Goal: Task Accomplishment & Management: Use online tool/utility

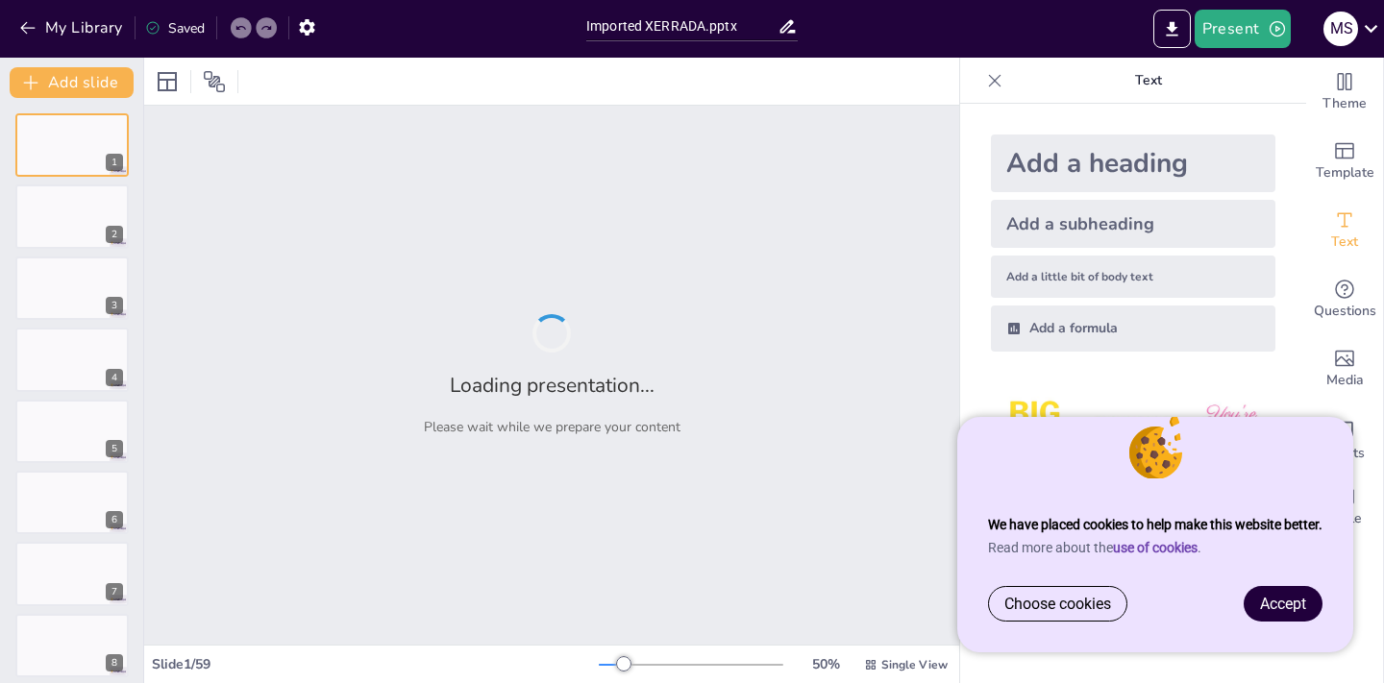
click at [1280, 605] on span "Accept" at bounding box center [1283, 604] width 46 height 18
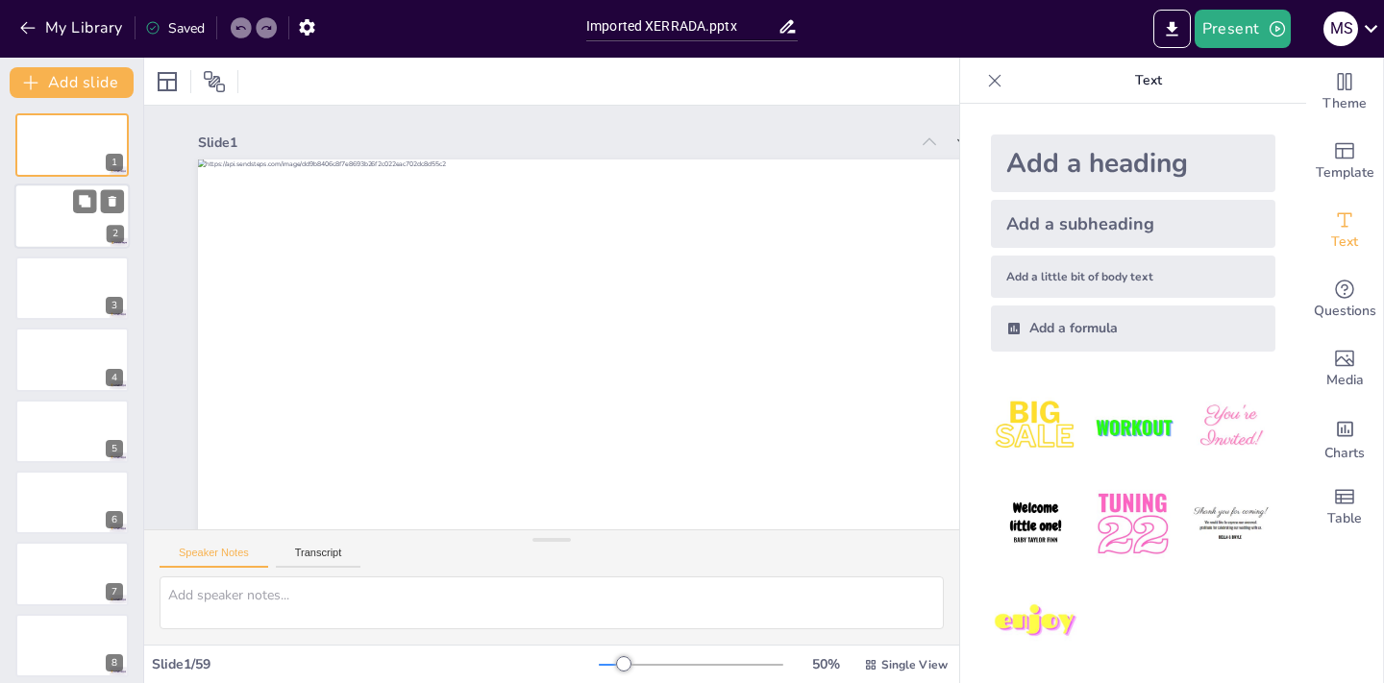
click at [65, 201] on div at bounding box center [71, 216] width 115 height 65
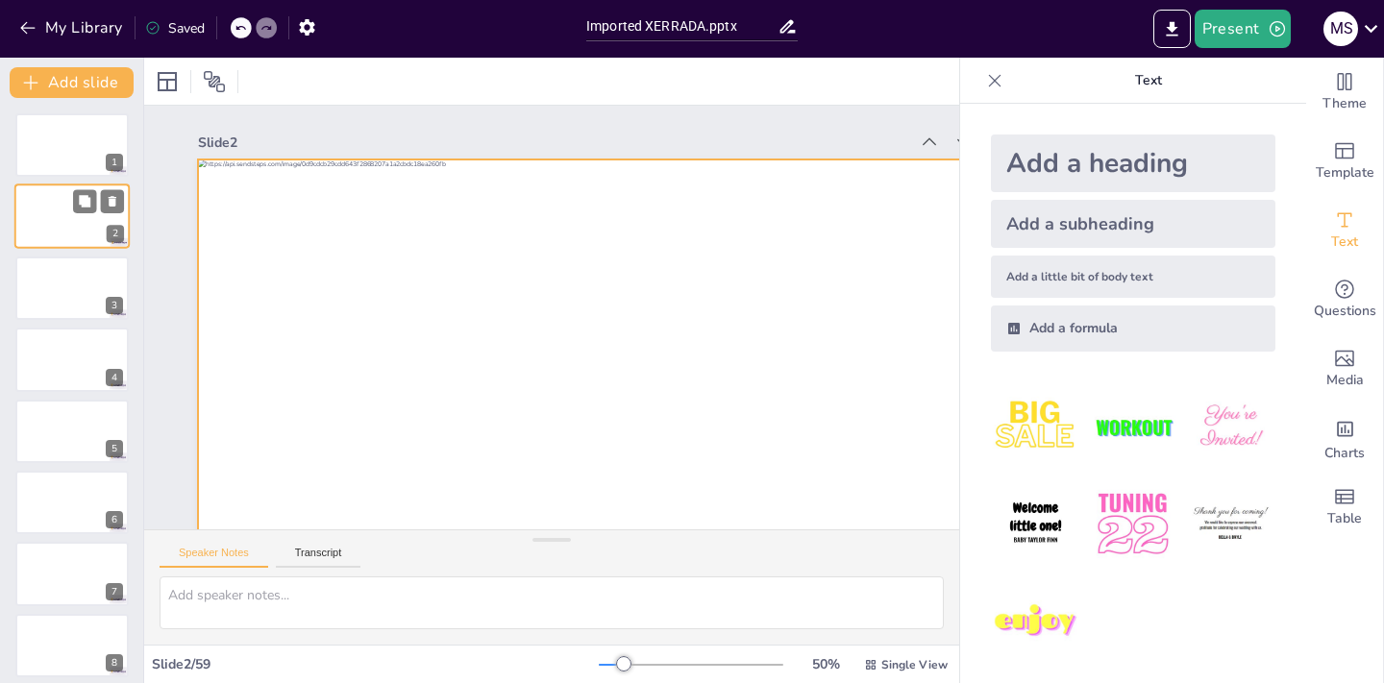
click at [67, 219] on div at bounding box center [71, 216] width 115 height 65
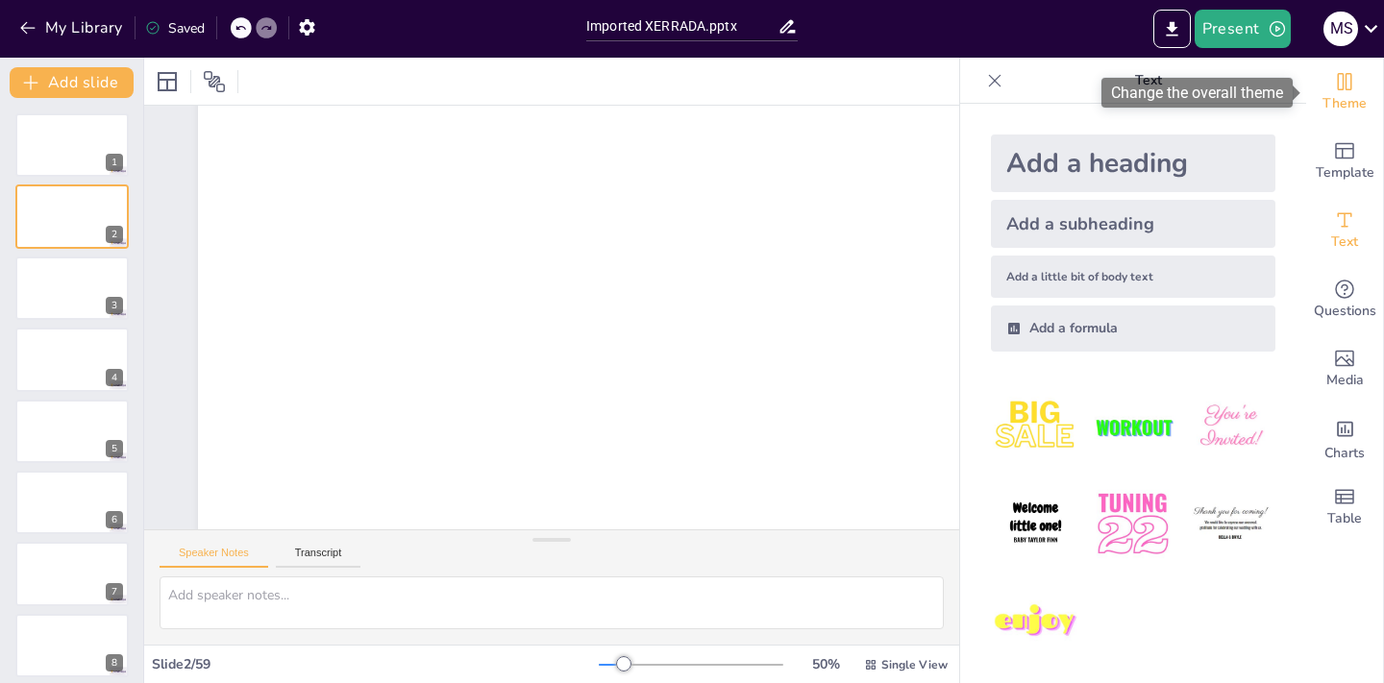
click at [1343, 86] on icon "Change the overall theme" at bounding box center [1345, 81] width 14 height 17
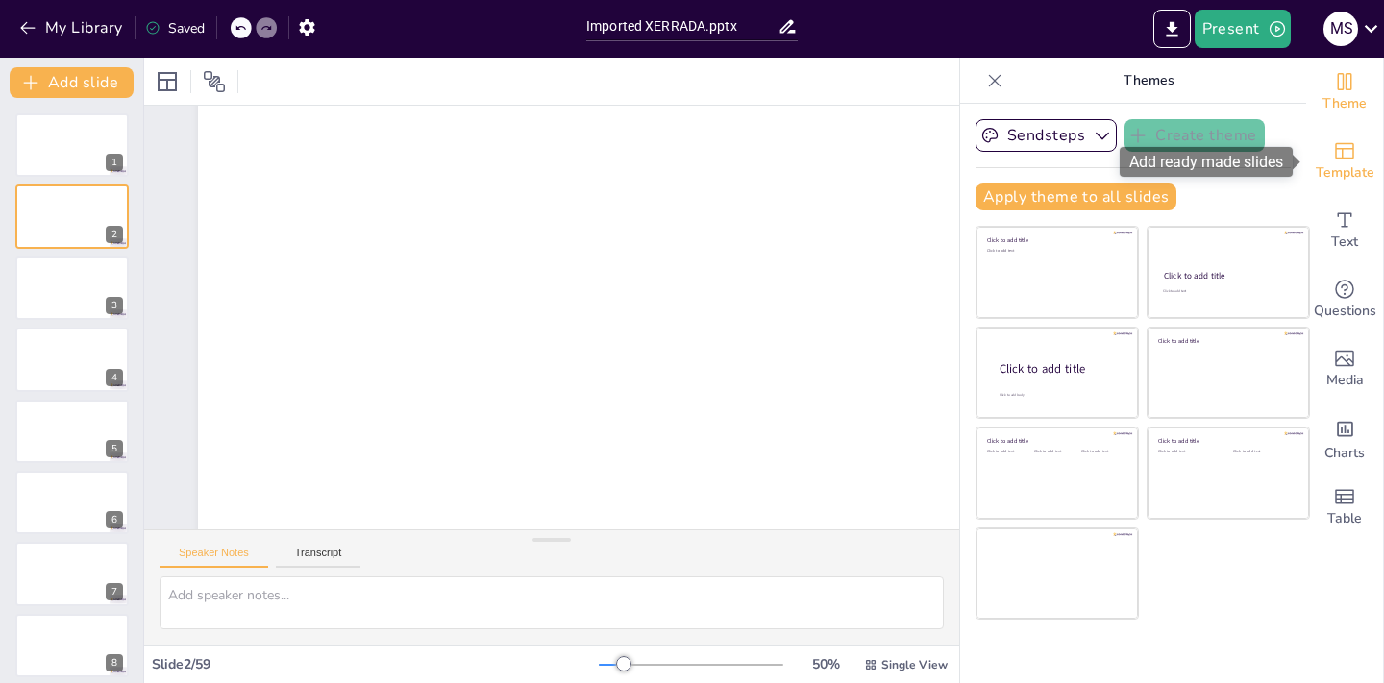
click at [1348, 160] on icon "Add ready made slides" at bounding box center [1344, 150] width 23 height 23
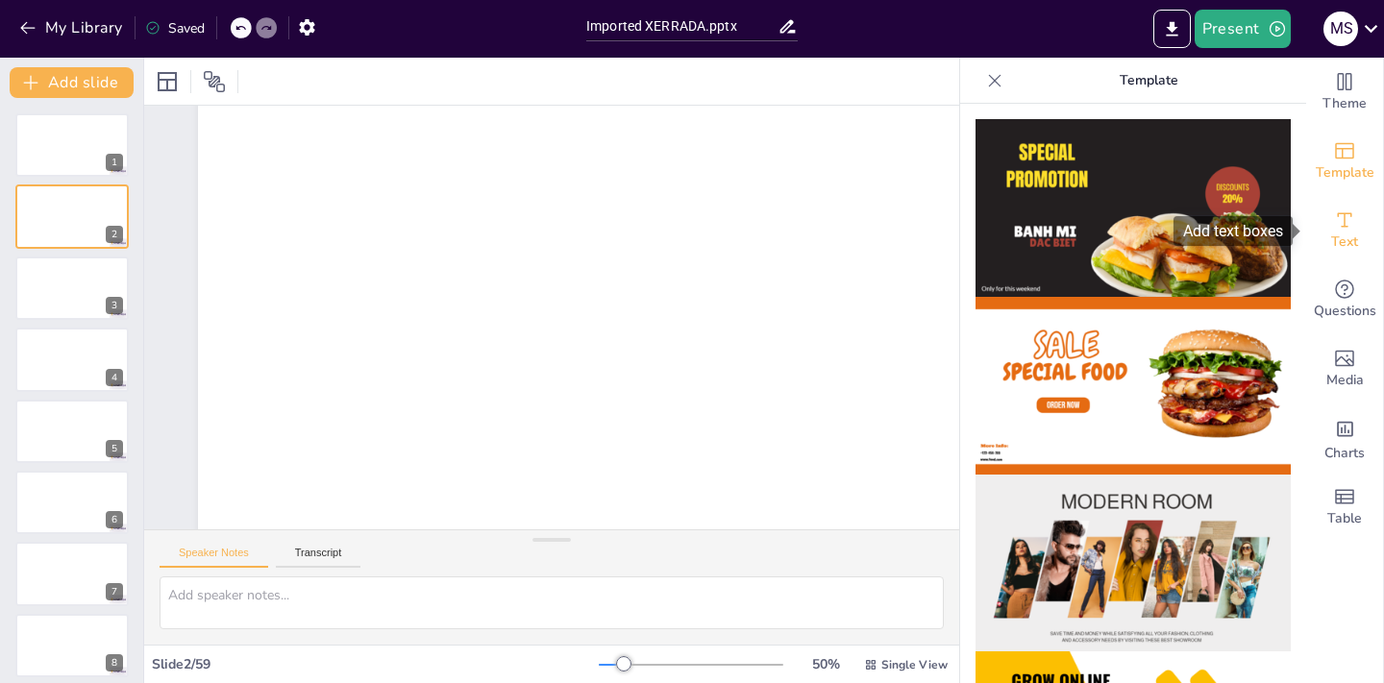
click at [1351, 229] on icon "Add text boxes" at bounding box center [1344, 220] width 23 height 23
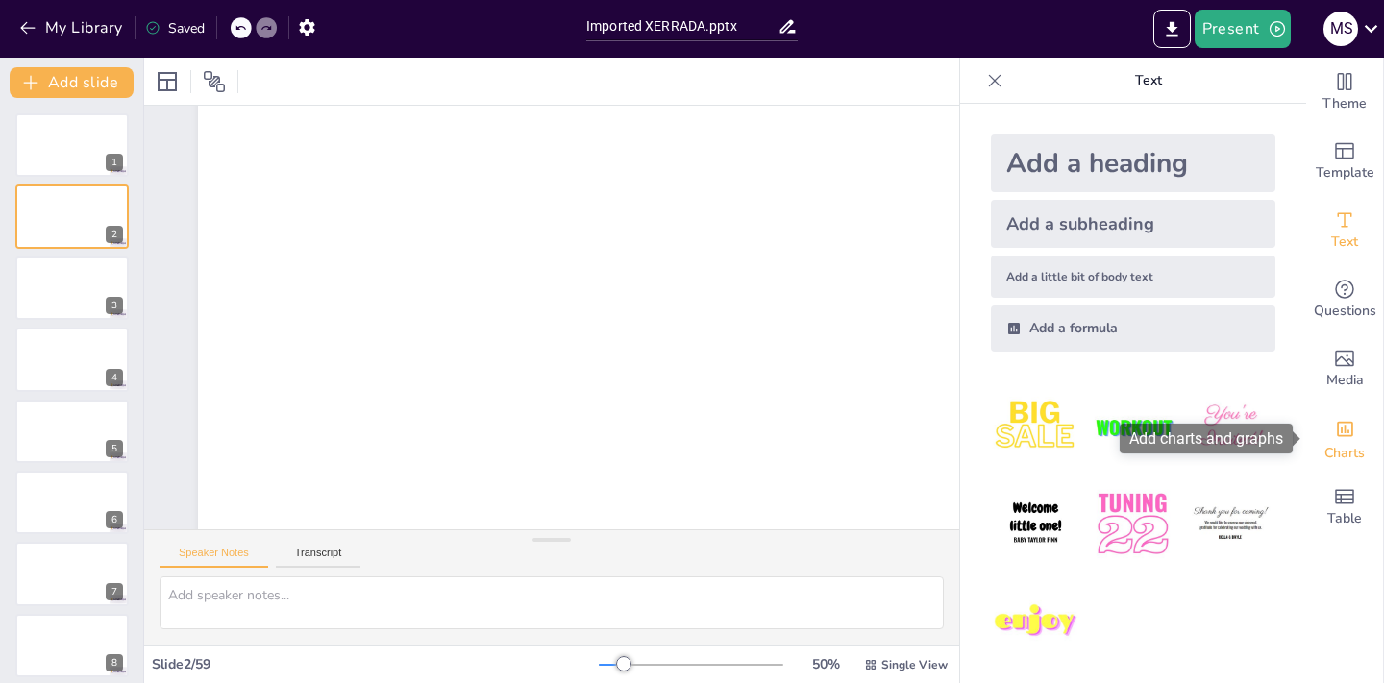
click at [1351, 440] on div "Add charts and graphs" at bounding box center [1345, 427] width 20 height 31
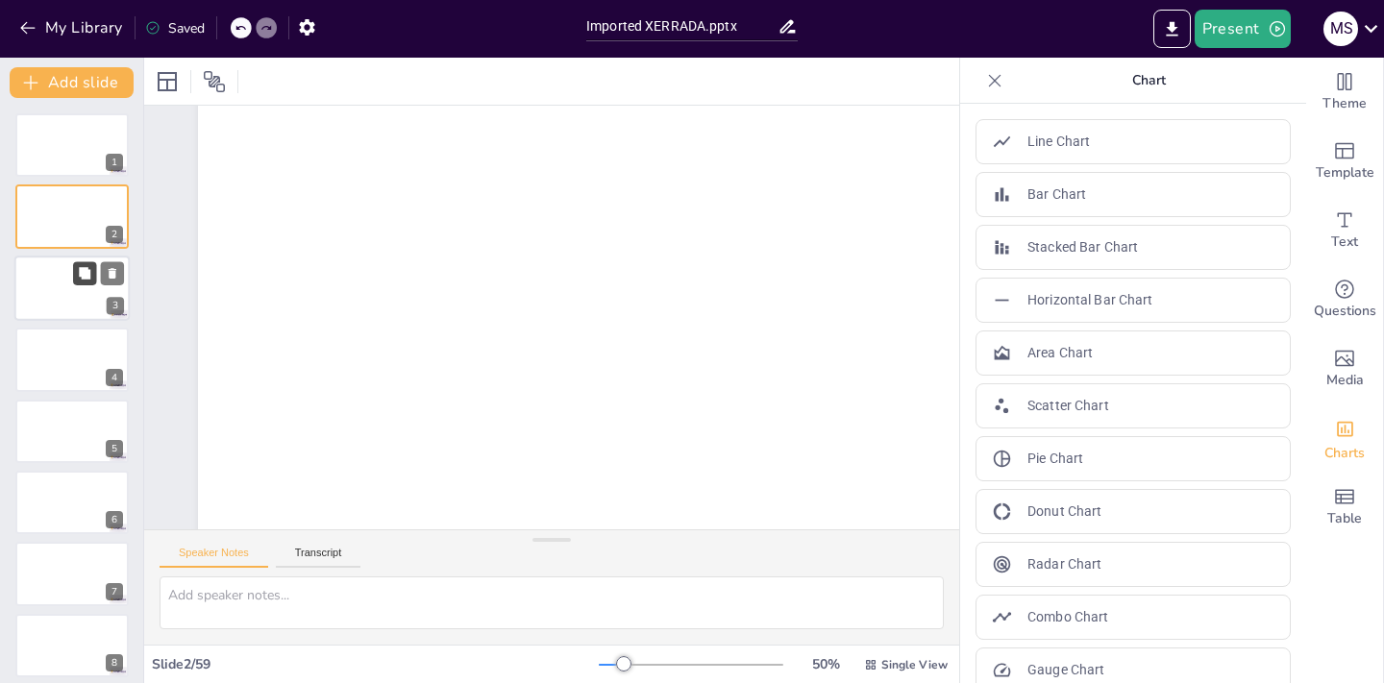
click at [74, 277] on button at bounding box center [84, 272] width 23 height 23
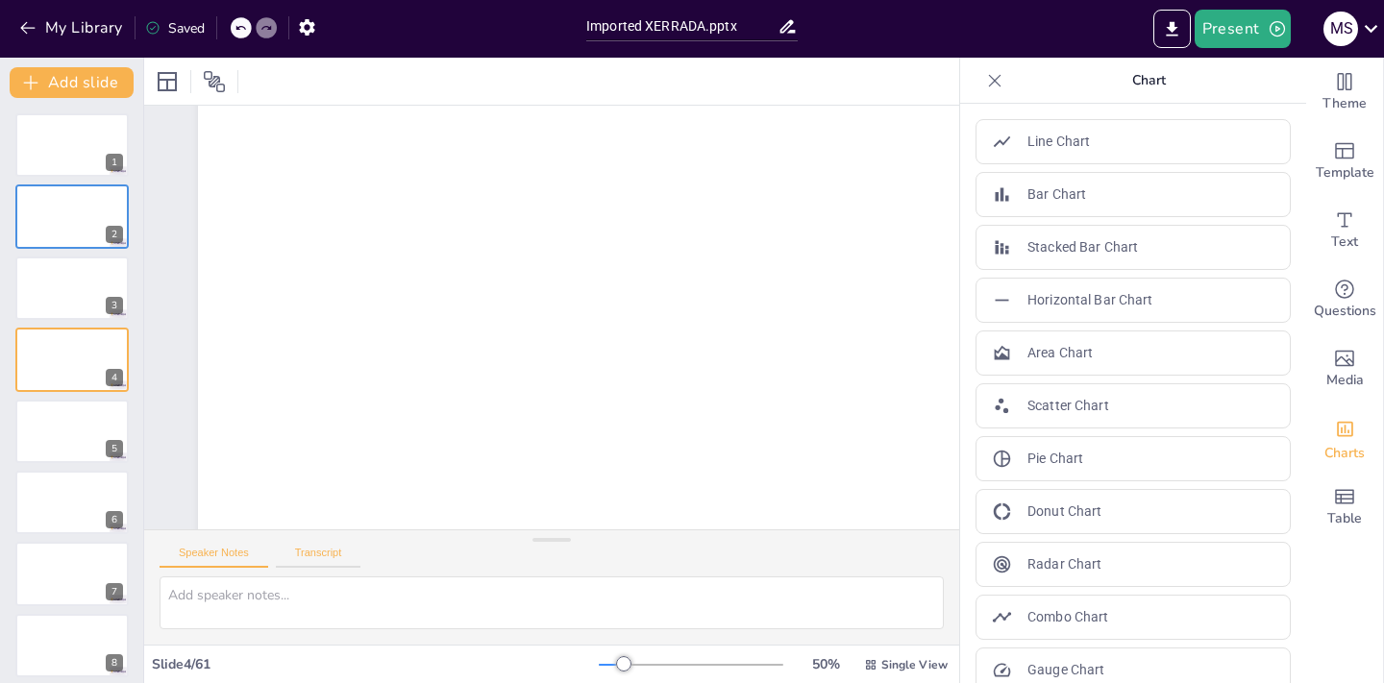
click at [336, 557] on button "Transcript" at bounding box center [319, 557] width 86 height 21
click at [233, 553] on button "Speaker Notes" at bounding box center [214, 557] width 109 height 21
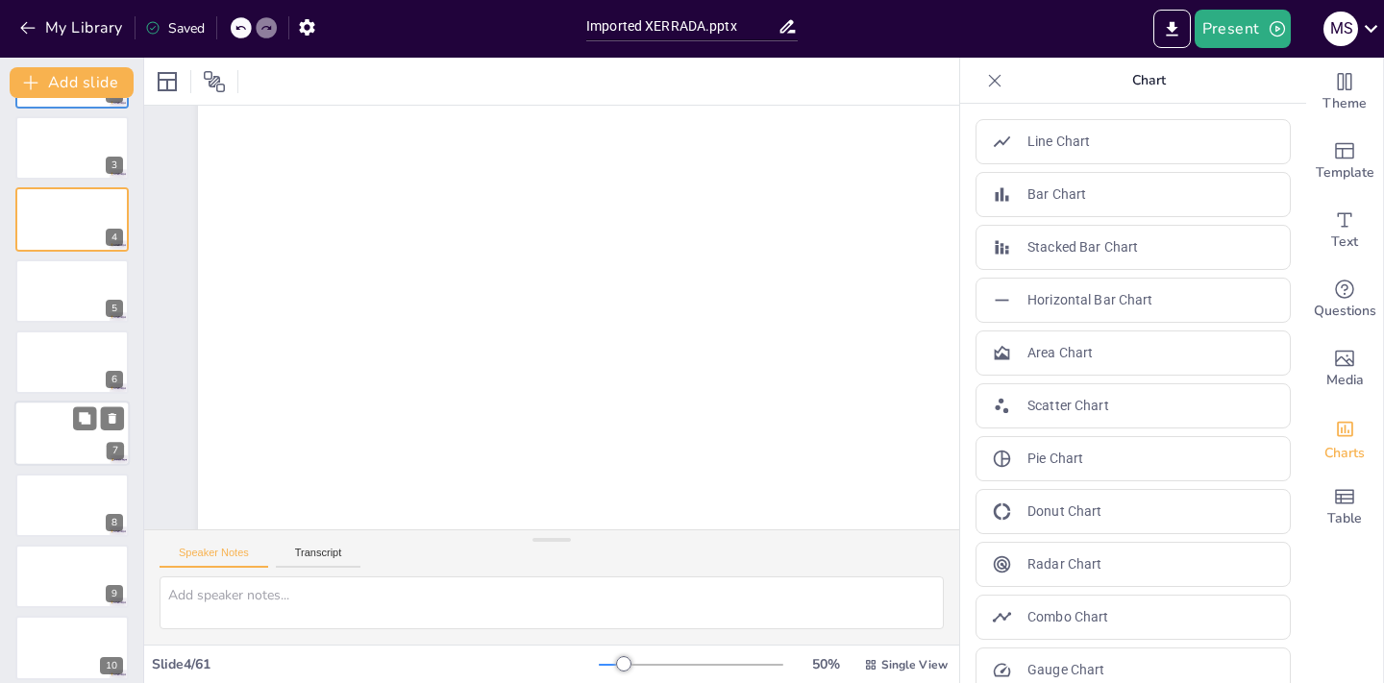
scroll to position [144, 0]
click at [49, 436] on div at bounding box center [71, 430] width 115 height 65
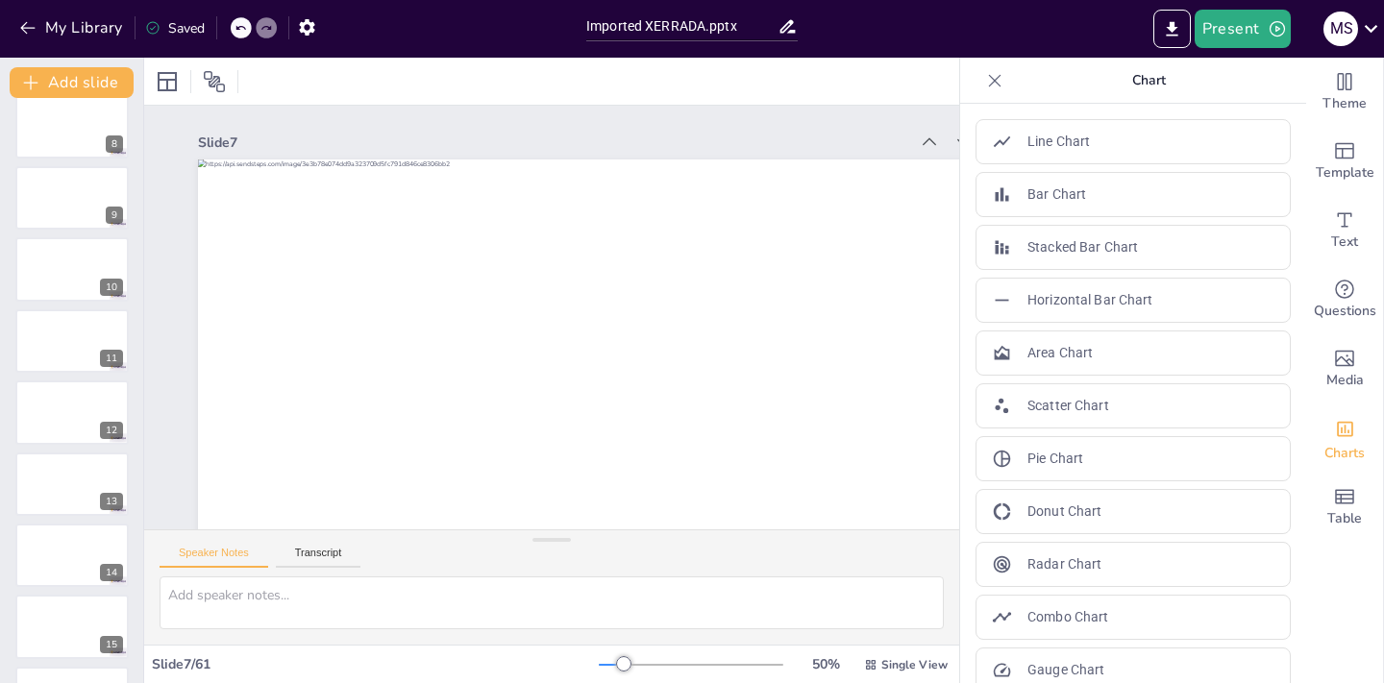
scroll to position [549, 0]
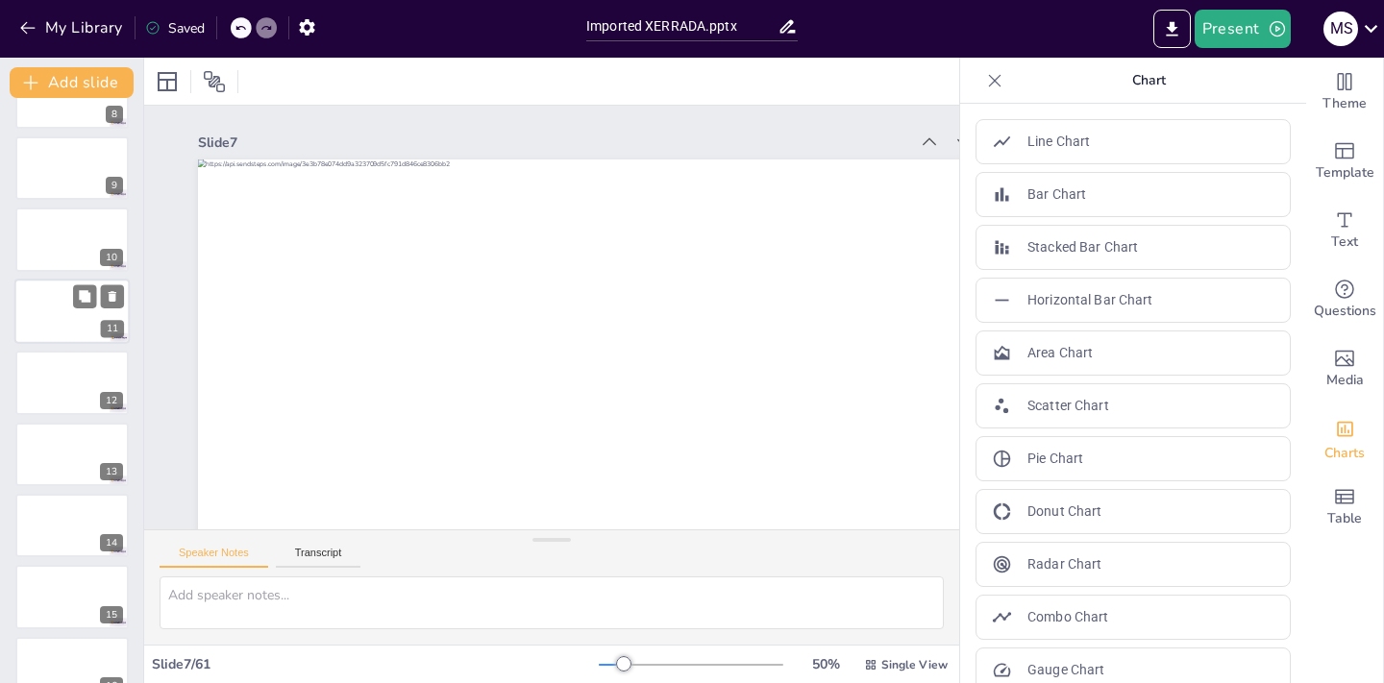
click at [48, 287] on div at bounding box center [71, 311] width 115 height 65
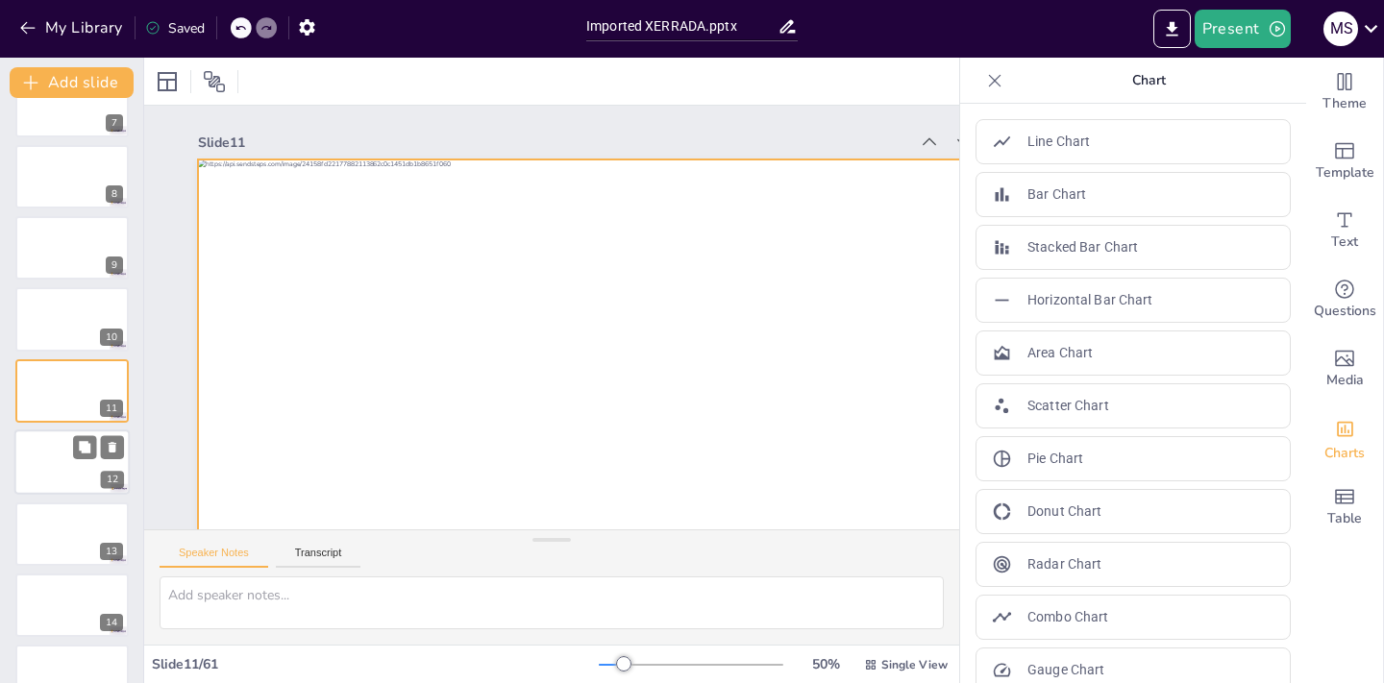
click at [93, 461] on div at bounding box center [71, 462] width 115 height 65
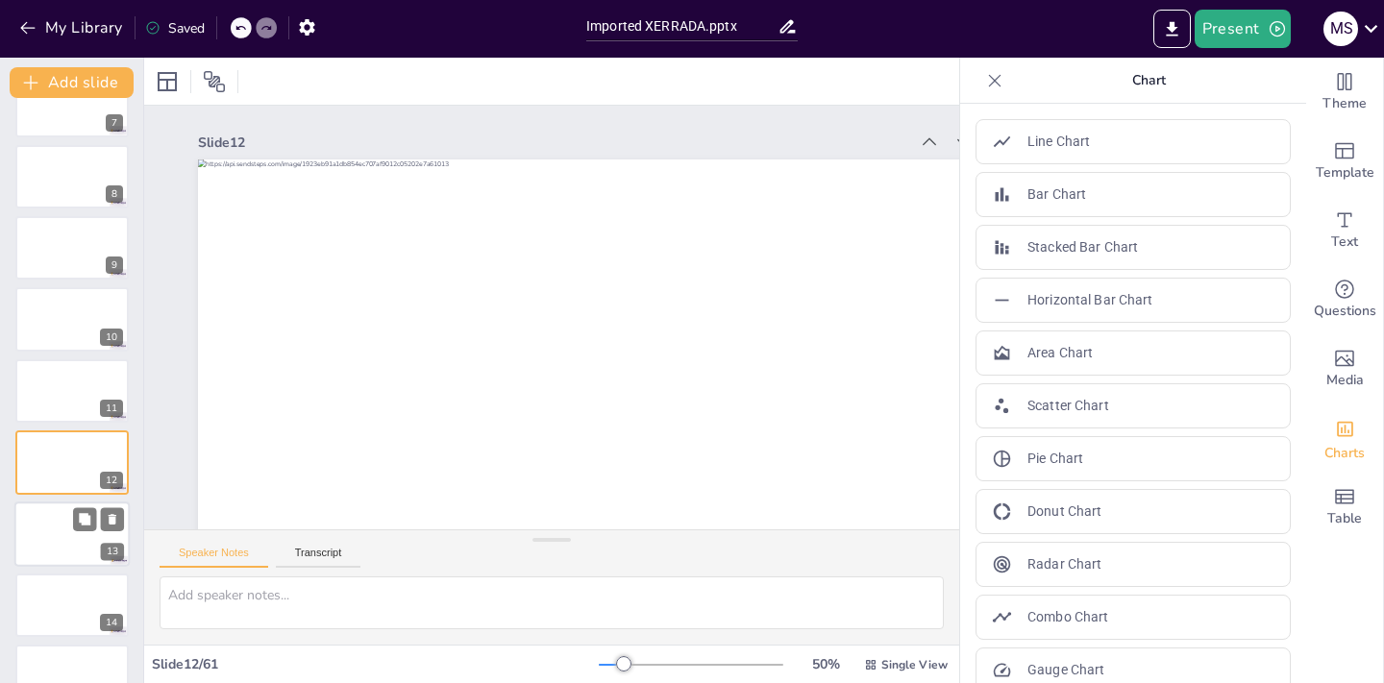
scroll to position [540, 0]
click at [87, 451] on icon at bounding box center [85, 448] width 12 height 12
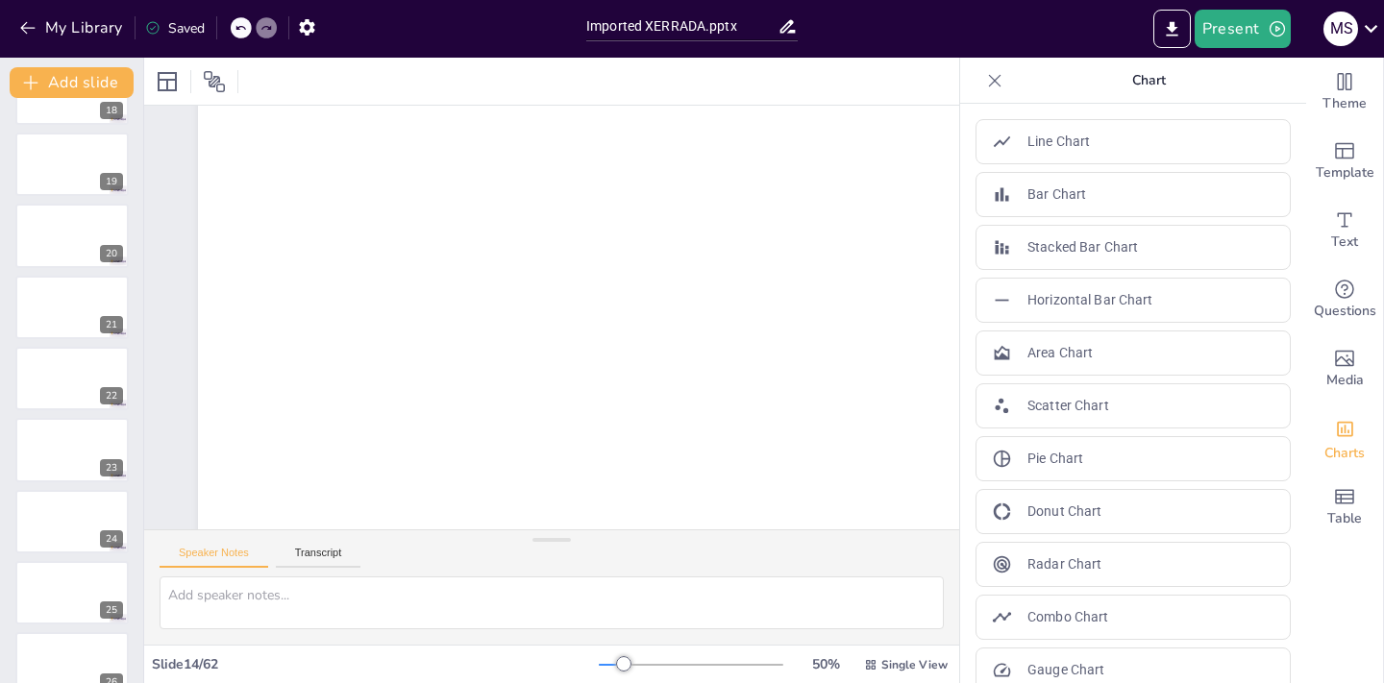
scroll to position [1269, 0]
click at [46, 376] on div at bounding box center [71, 376] width 115 height 65
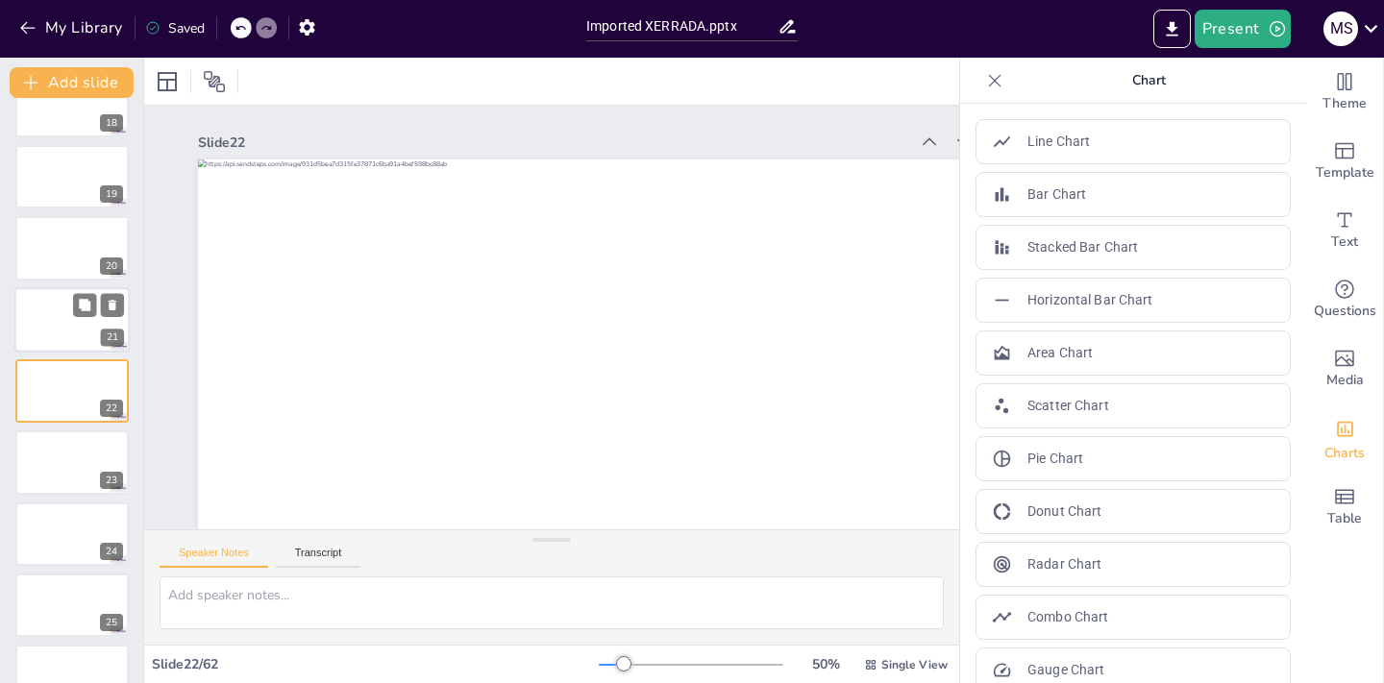
click at [48, 315] on div at bounding box center [71, 319] width 115 height 65
click at [1336, 224] on icon "Add text boxes" at bounding box center [1344, 220] width 23 height 23
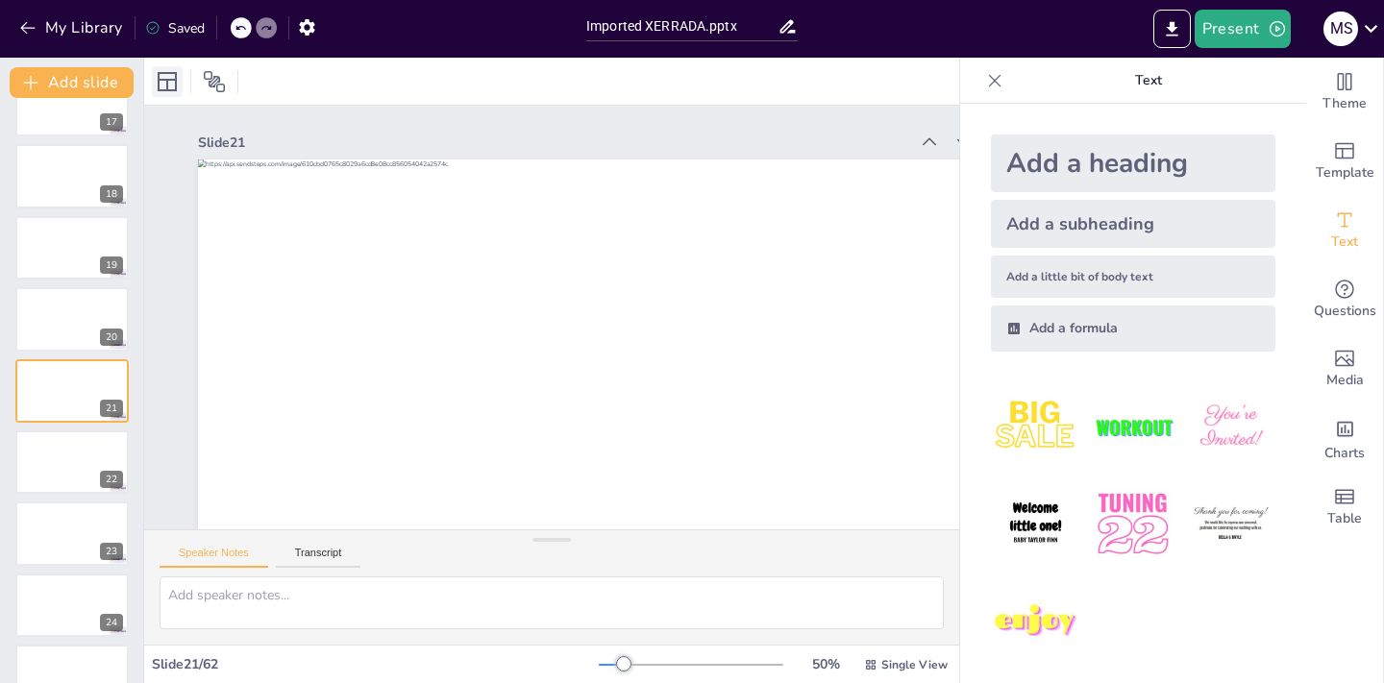
click at [163, 81] on icon at bounding box center [167, 81] width 23 height 23
click at [216, 81] on icon at bounding box center [214, 81] width 23 height 23
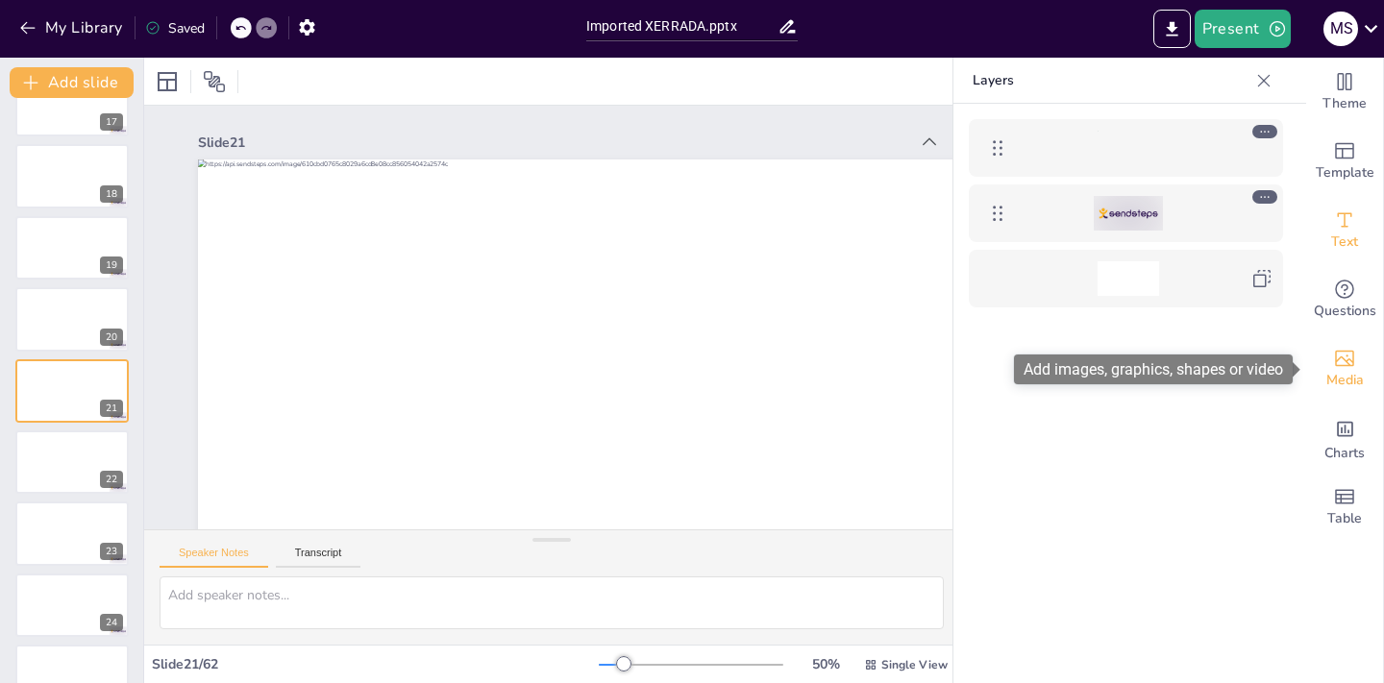
click at [1347, 354] on icon "Add images, graphics, shapes or video" at bounding box center [1344, 358] width 23 height 23
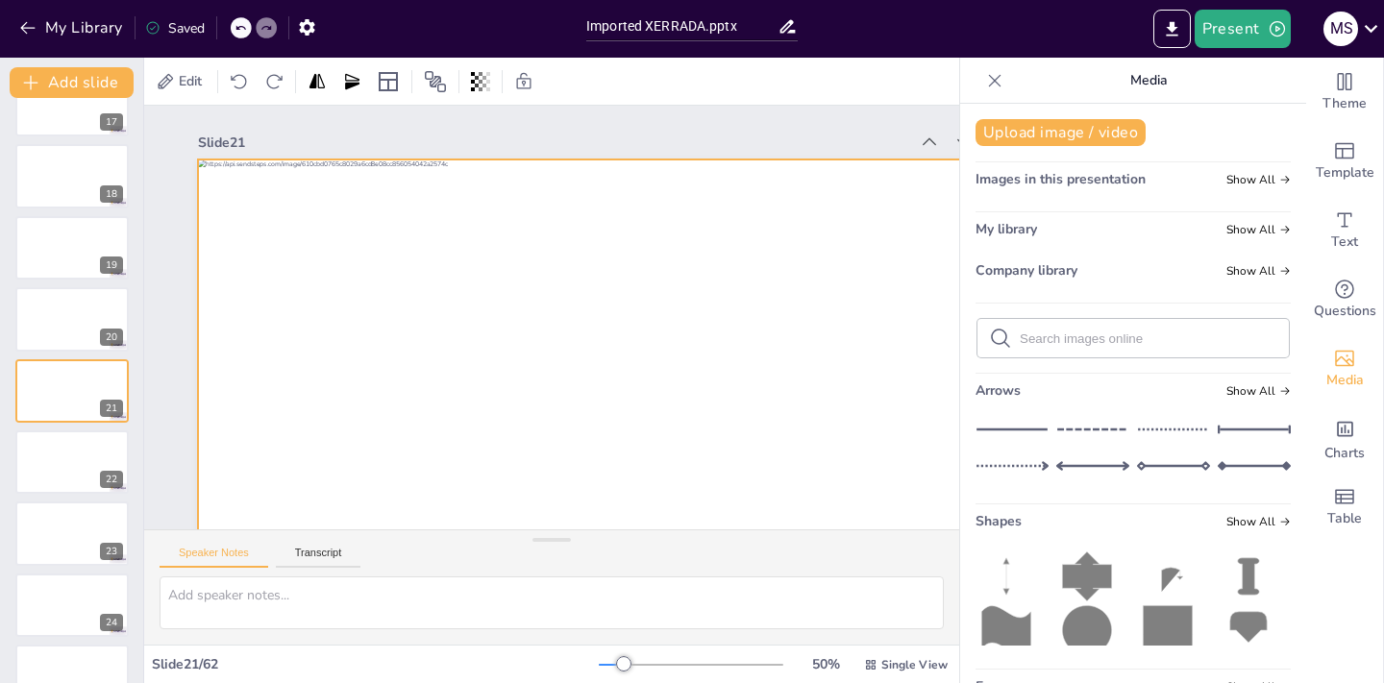
click at [606, 454] on div at bounding box center [441, 412] width 608 height 966
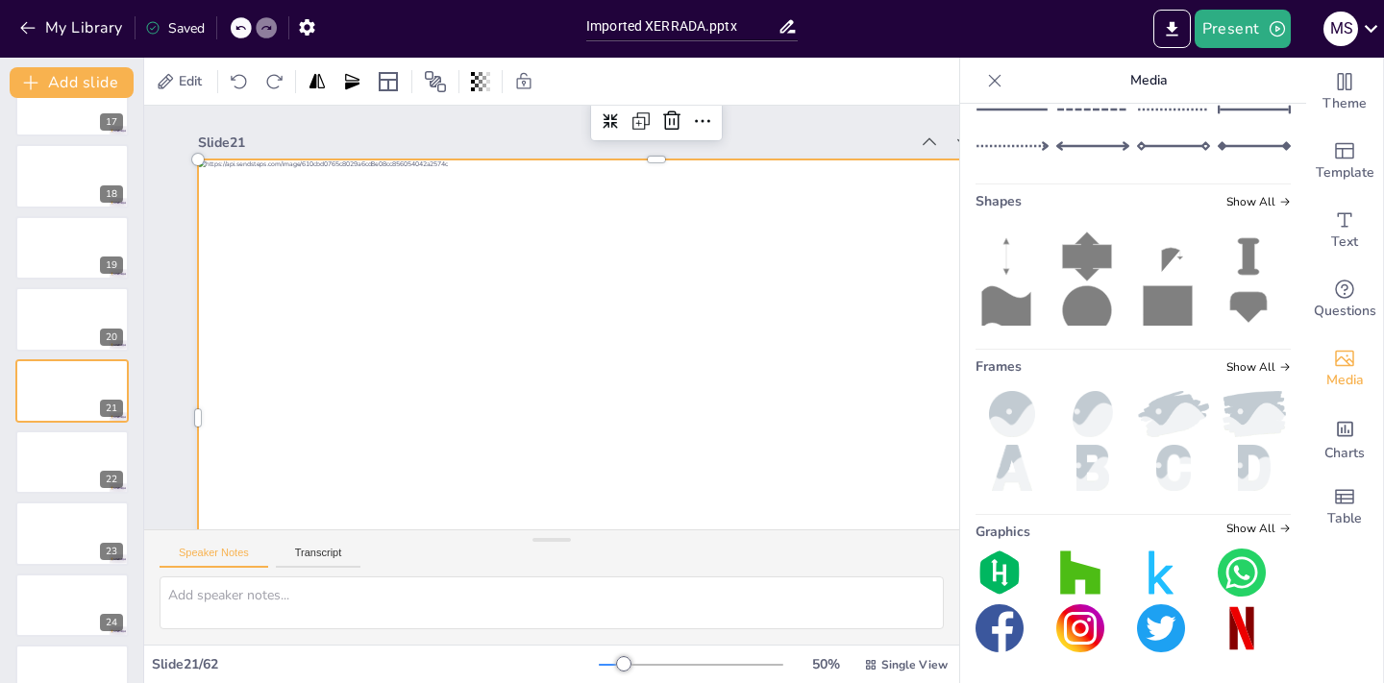
scroll to position [320, 0]
click at [1252, 32] on button "Present" at bounding box center [1242, 29] width 96 height 38
click at [308, 29] on div at bounding box center [692, 341] width 1384 height 683
click at [308, 29] on div "Preview presentation Play presentation" at bounding box center [692, 341] width 1384 height 683
click at [308, 29] on icon "button" at bounding box center [307, 27] width 20 height 20
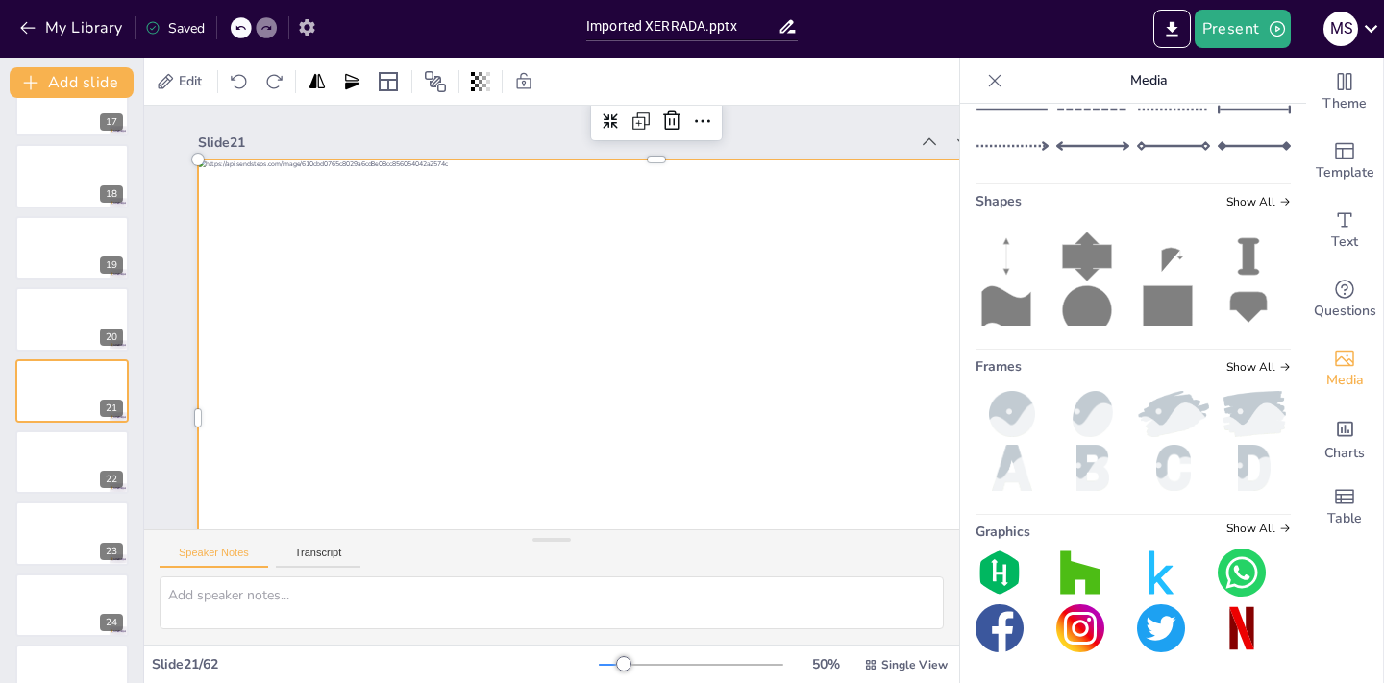
click at [312, 33] on icon "button" at bounding box center [307, 27] width 20 height 20
